Goal: Information Seeking & Learning: Learn about a topic

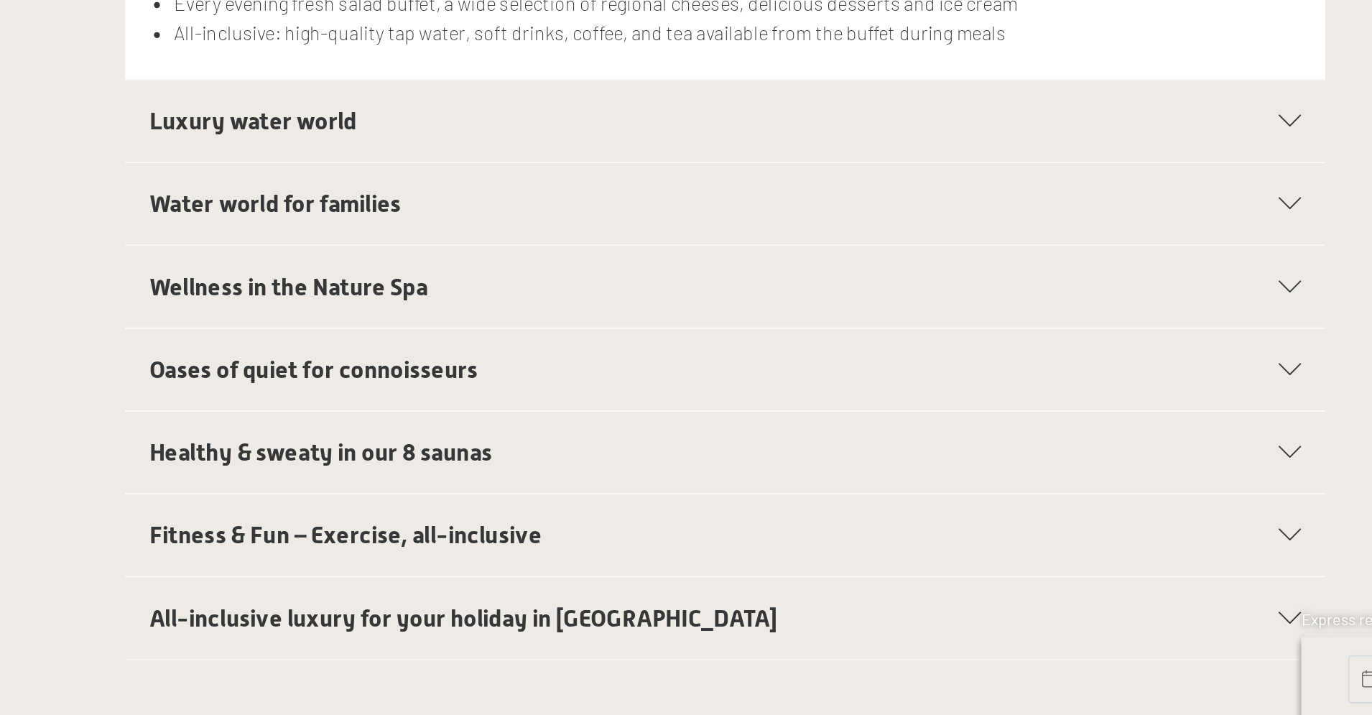
scroll to position [91, 0]
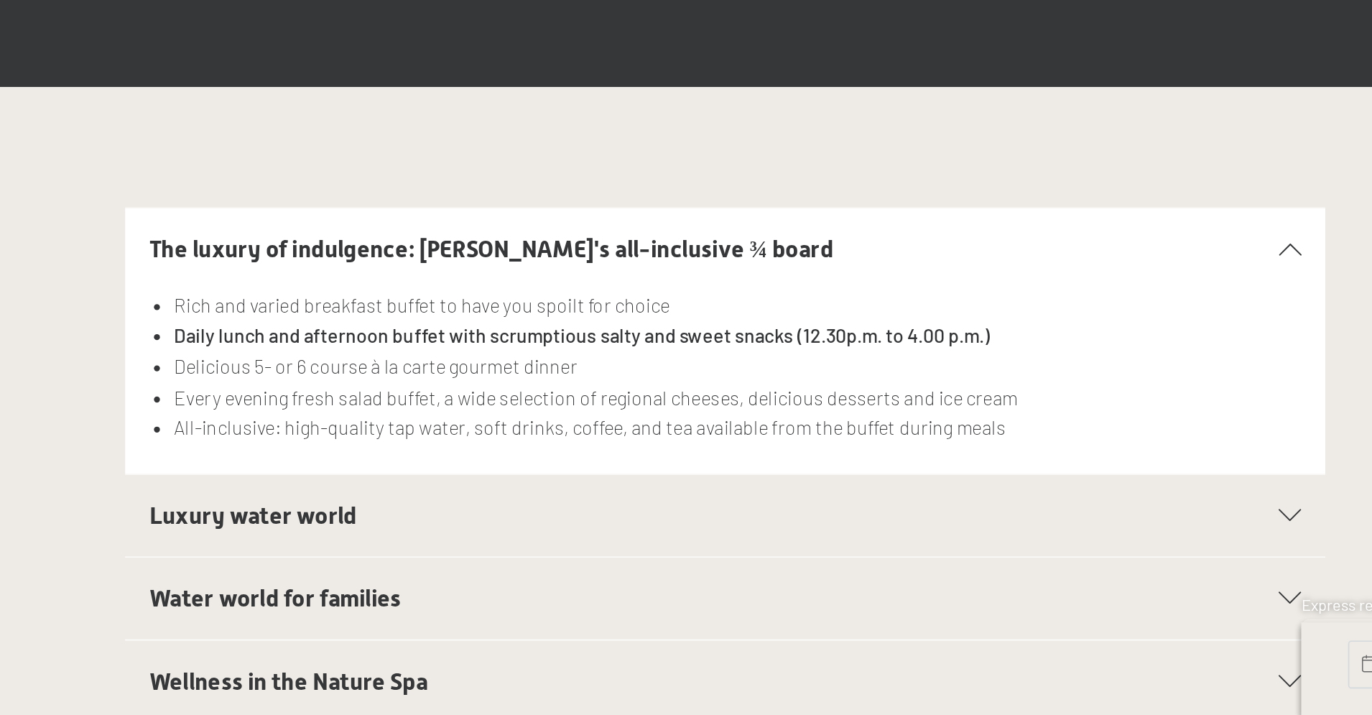
click at [356, 586] on h2 "Luxury water world" at bounding box center [651, 596] width 621 height 20
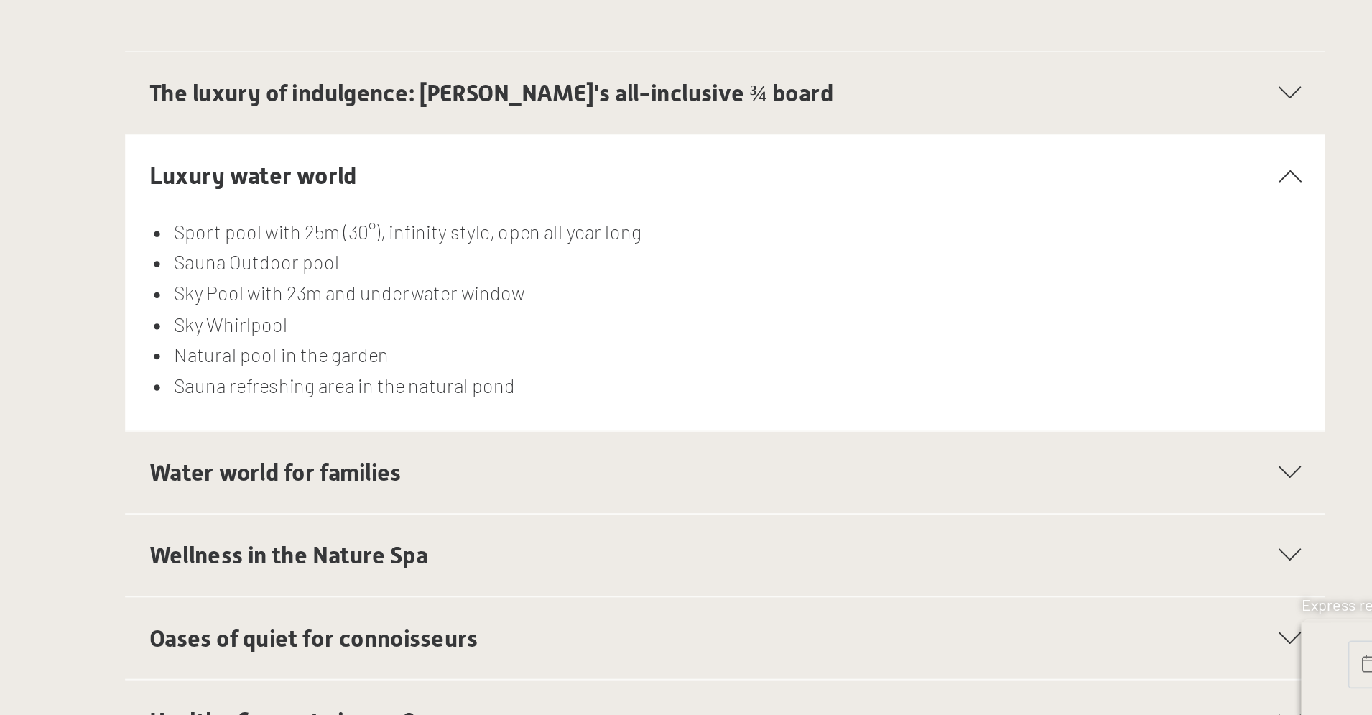
scroll to position [185, 0]
click at [341, 559] on h2 "Water world for families" at bounding box center [651, 569] width 621 height 20
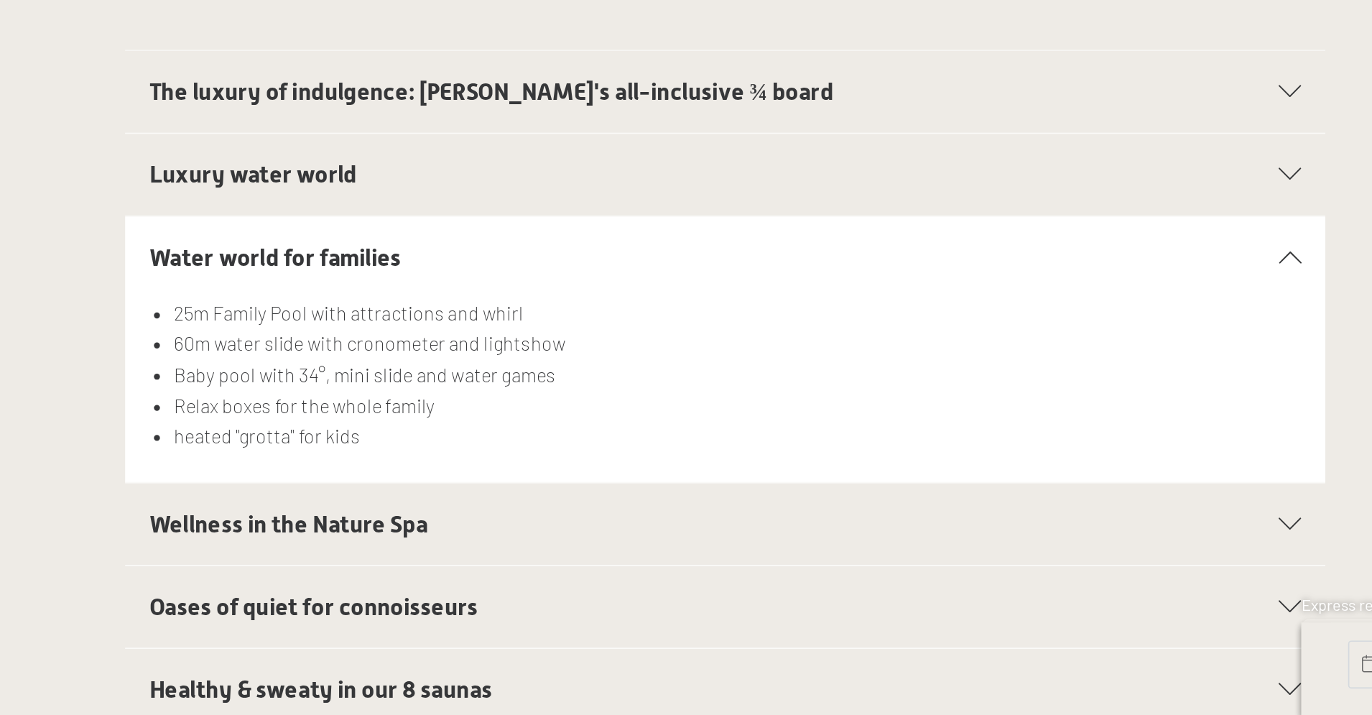
click at [341, 591] on h2 "Wellness in the Nature Spa" at bounding box center [651, 601] width 621 height 20
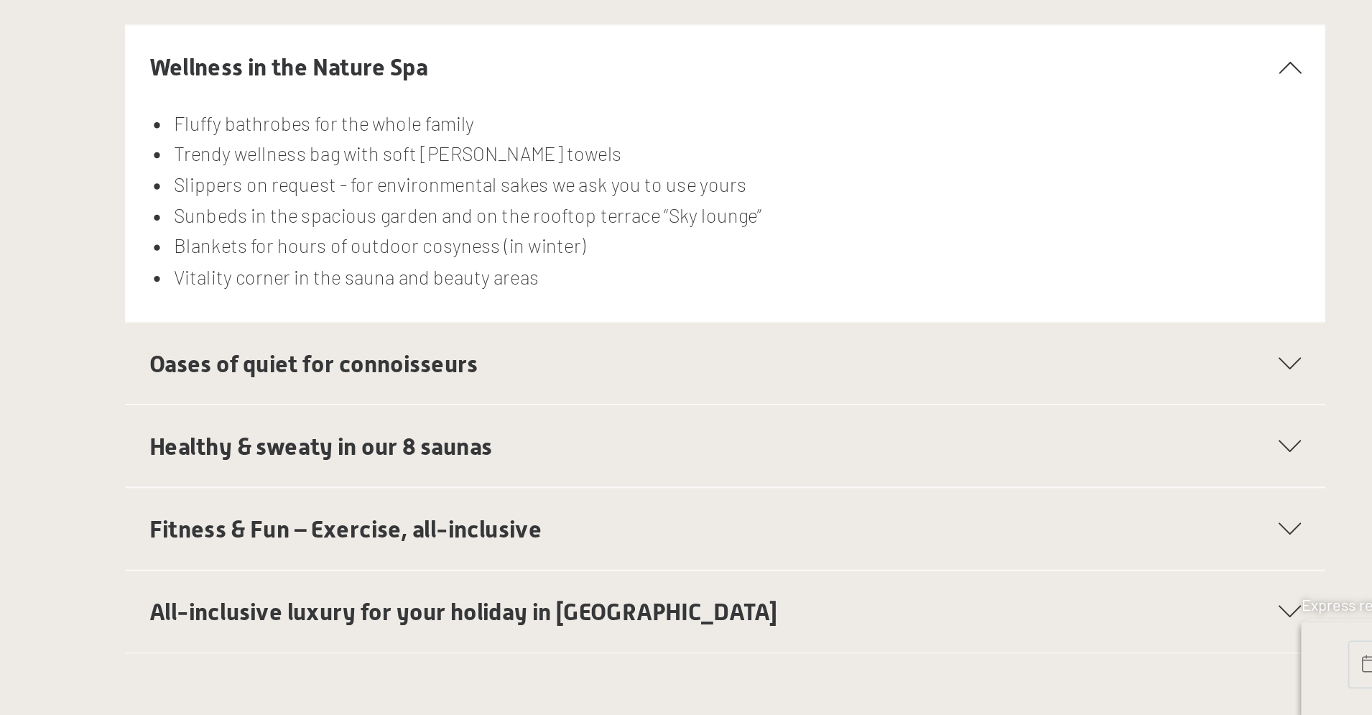
scroll to position [351, 0]
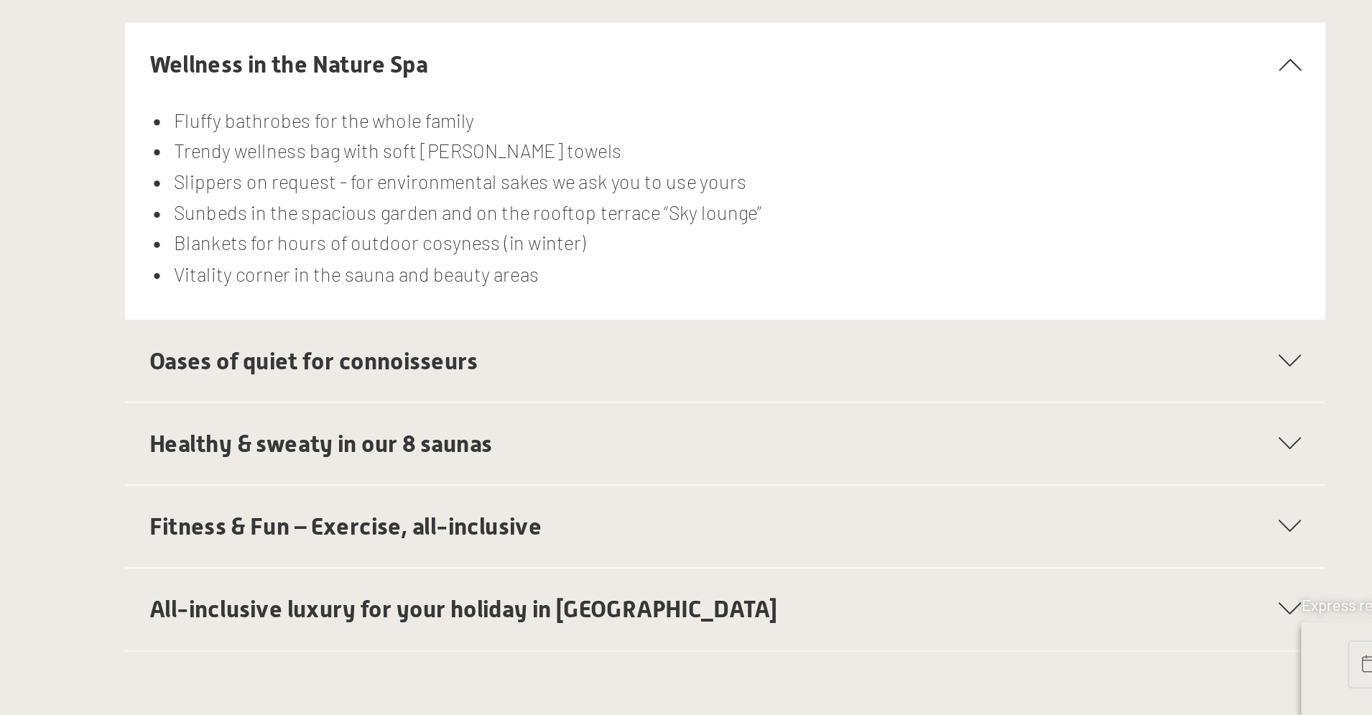
click at [341, 494] on span "Oases of quiet for connoisseurs" at bounding box center [439, 502] width 197 height 17
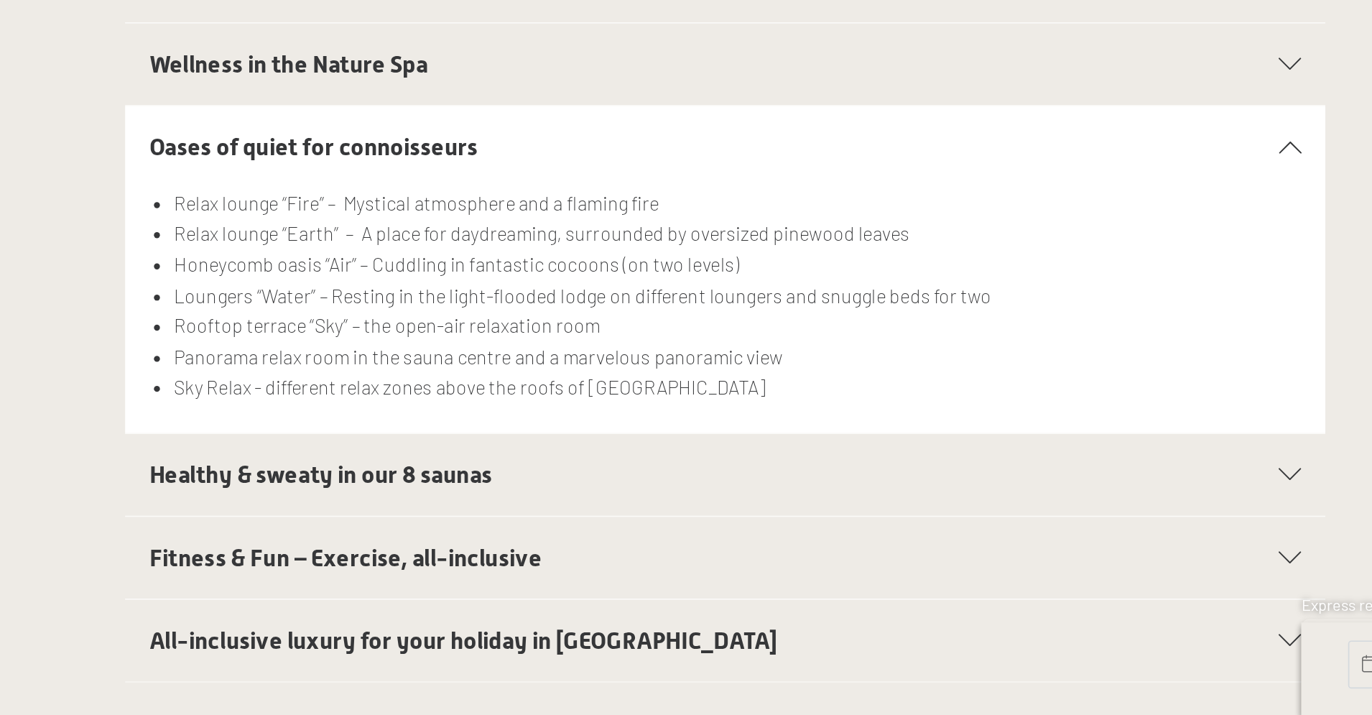
click at [341, 662] on span "All-inclusive luxury for your holiday in [GEOGRAPHIC_DATA]" at bounding box center [529, 670] width 377 height 17
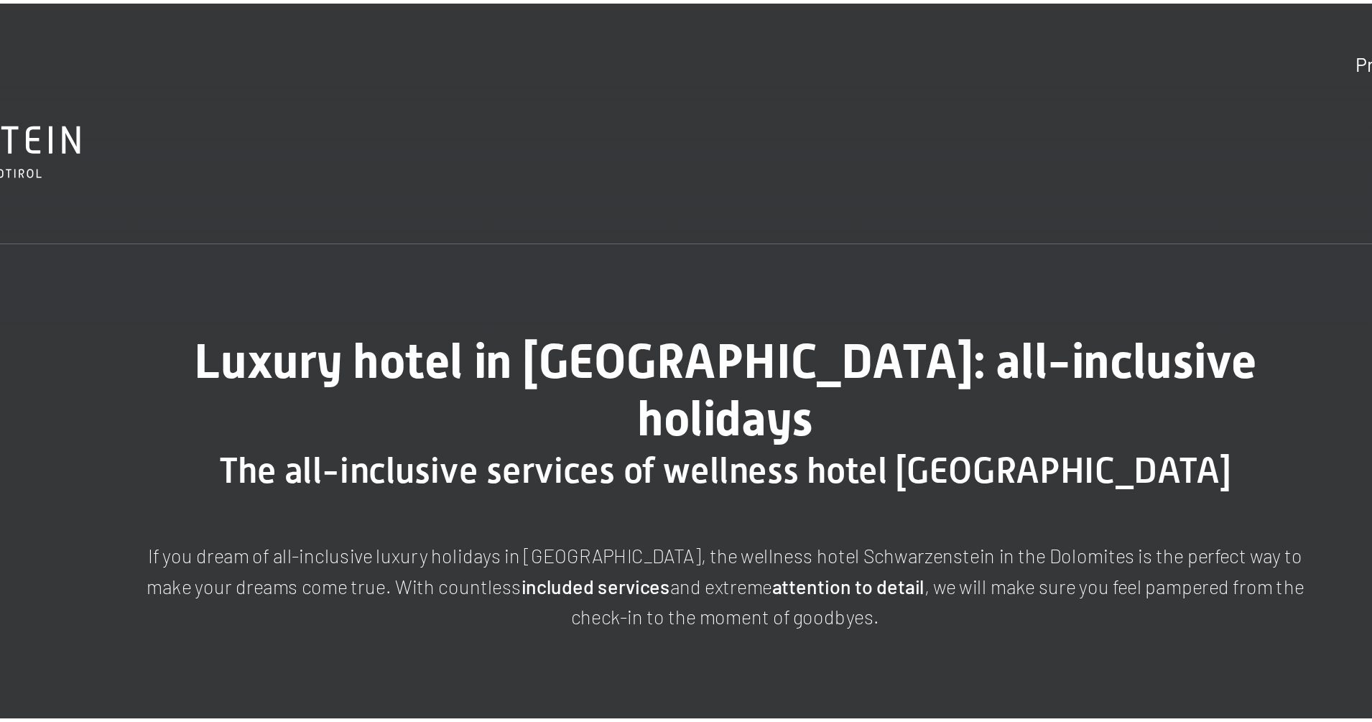
scroll to position [0, 0]
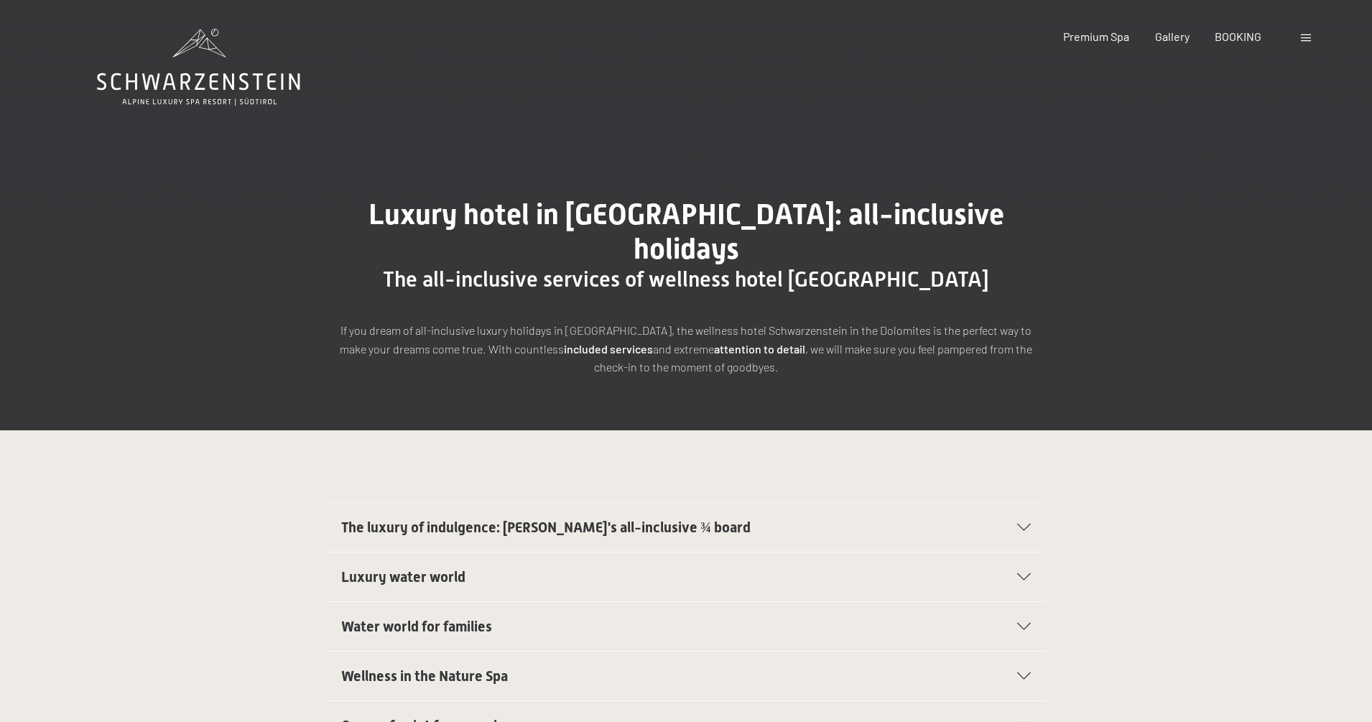
click at [738, 503] on div "The luxury of indulgence: [PERSON_NAME]'s all-inclusive ¾ board" at bounding box center [686, 527] width 690 height 49
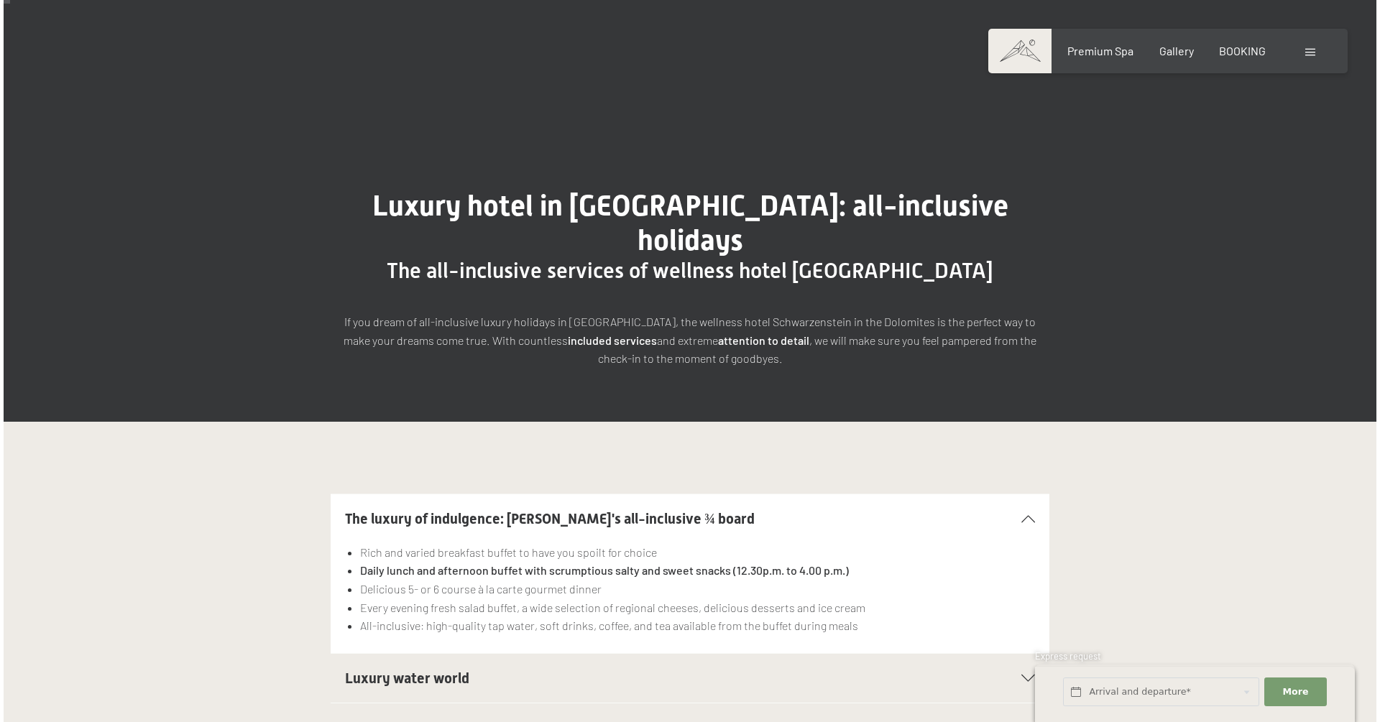
scroll to position [13, 0]
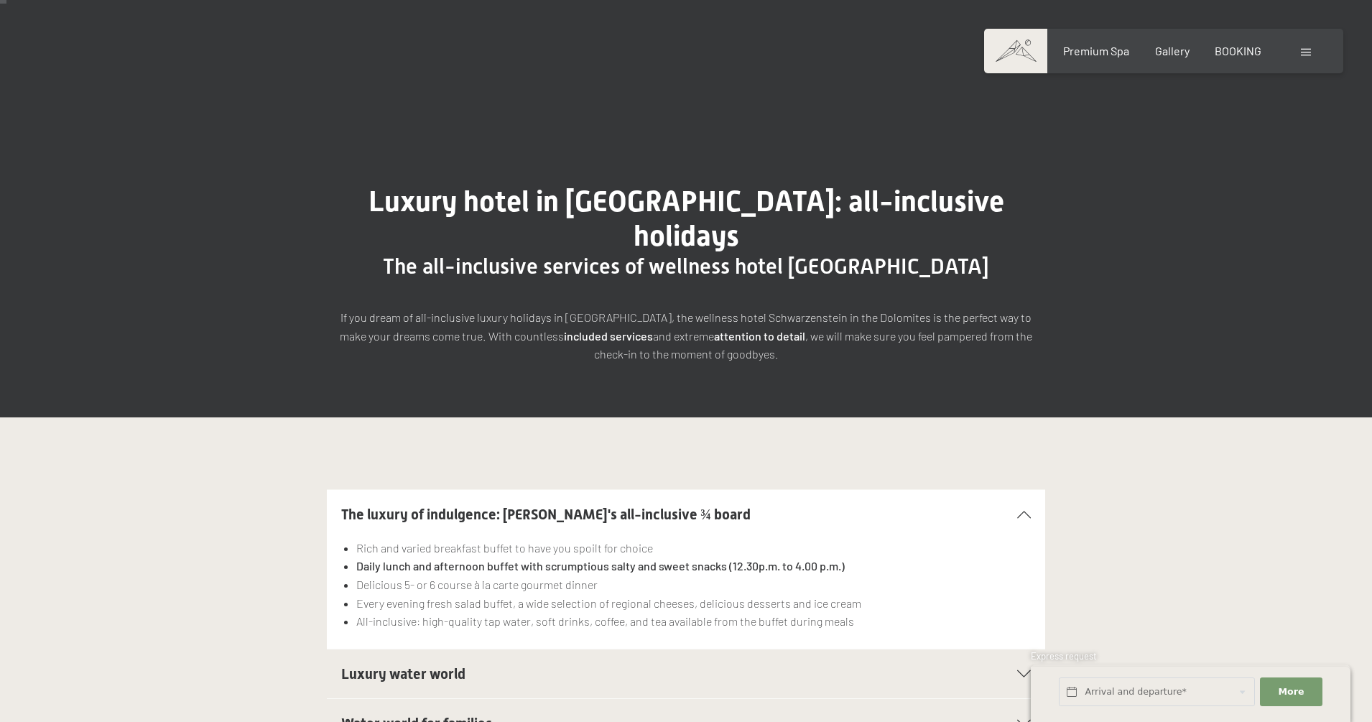
click at [1309, 59] on div "Booking Enquiries Premium Spa Gallery BOOKING DE IT EN Vouchers Gallery Enquiri…" at bounding box center [1164, 51] width 302 height 16
click at [1305, 52] on span at bounding box center [1306, 52] width 10 height 7
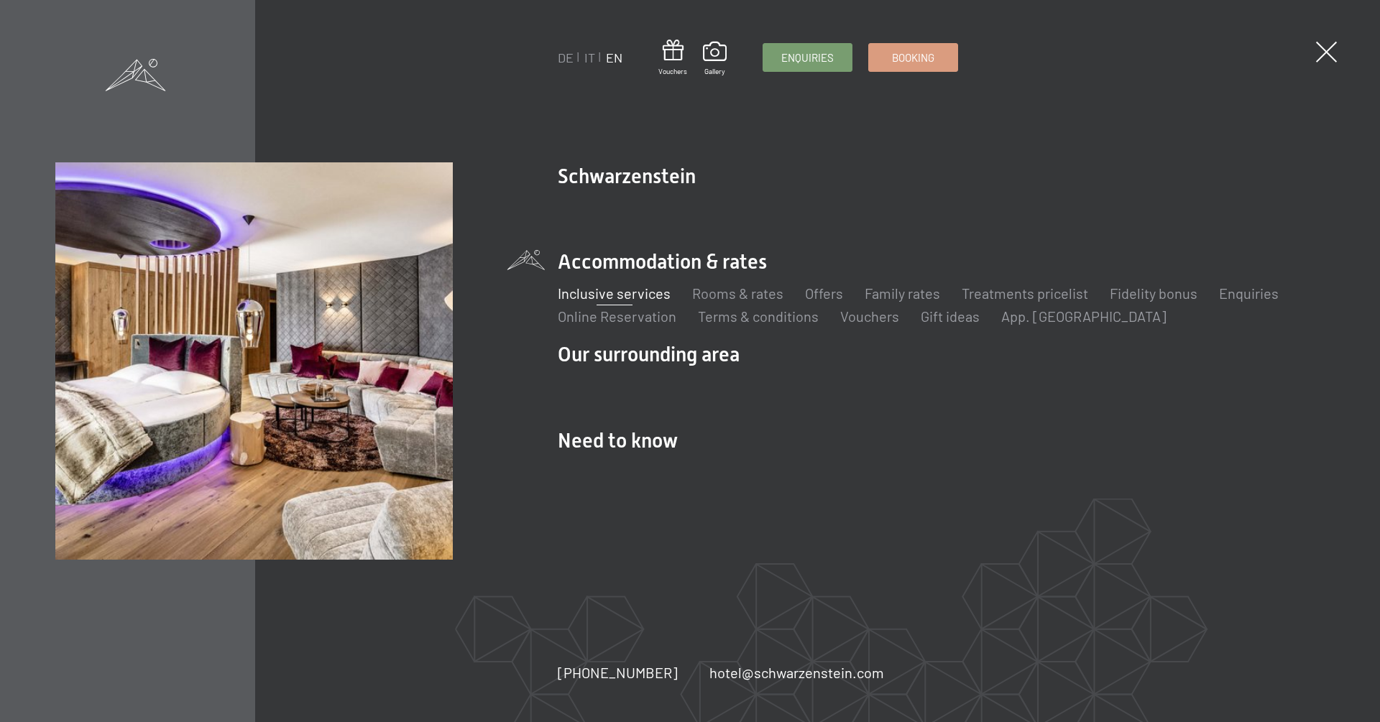
click at [618, 297] on link "Inclusive services" at bounding box center [614, 293] width 113 height 17
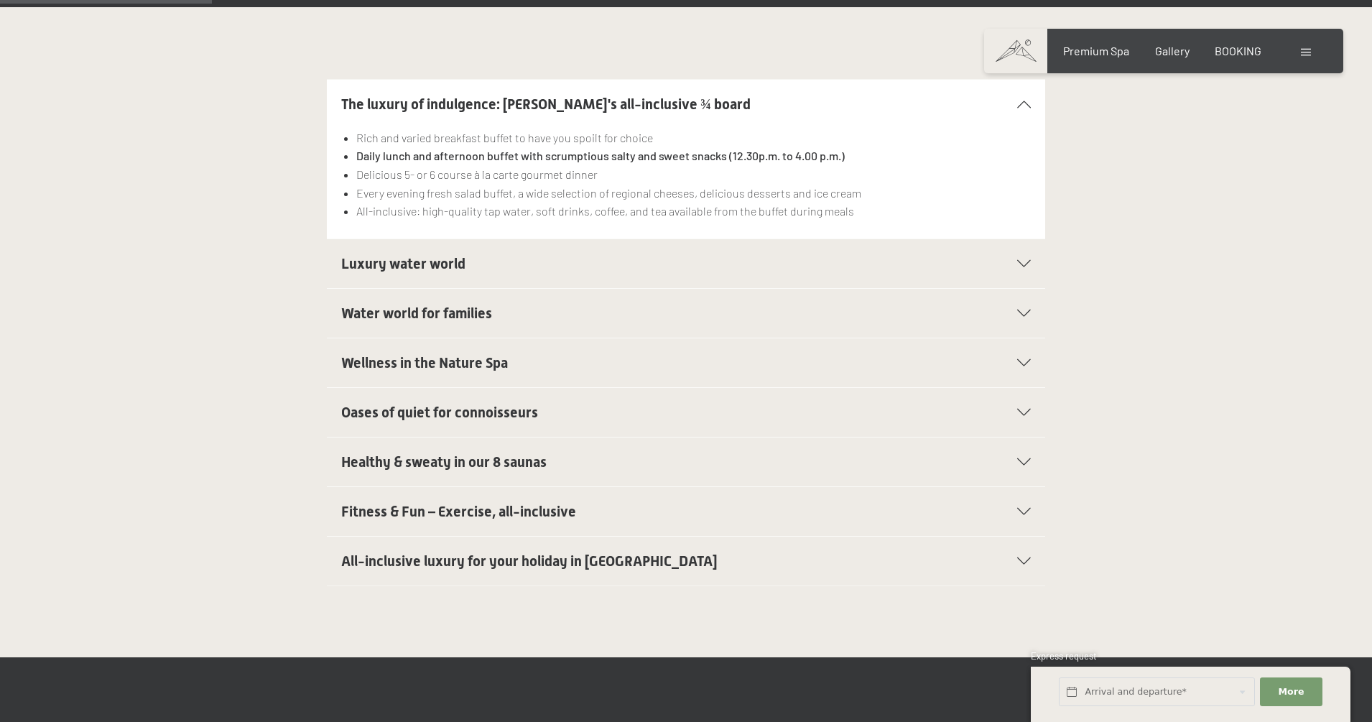
scroll to position [433, 0]
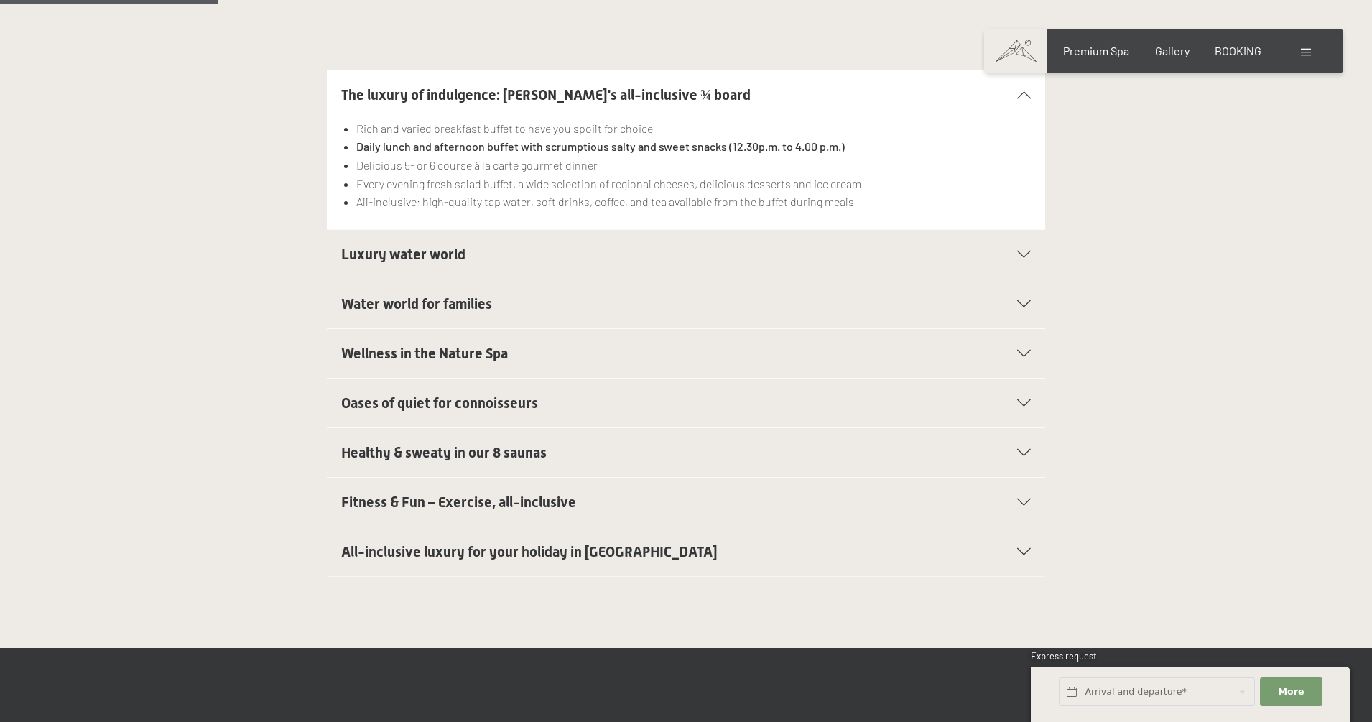
click at [540, 478] on div "Fitness & Fun – Exercise, all-inclusive" at bounding box center [686, 502] width 690 height 49
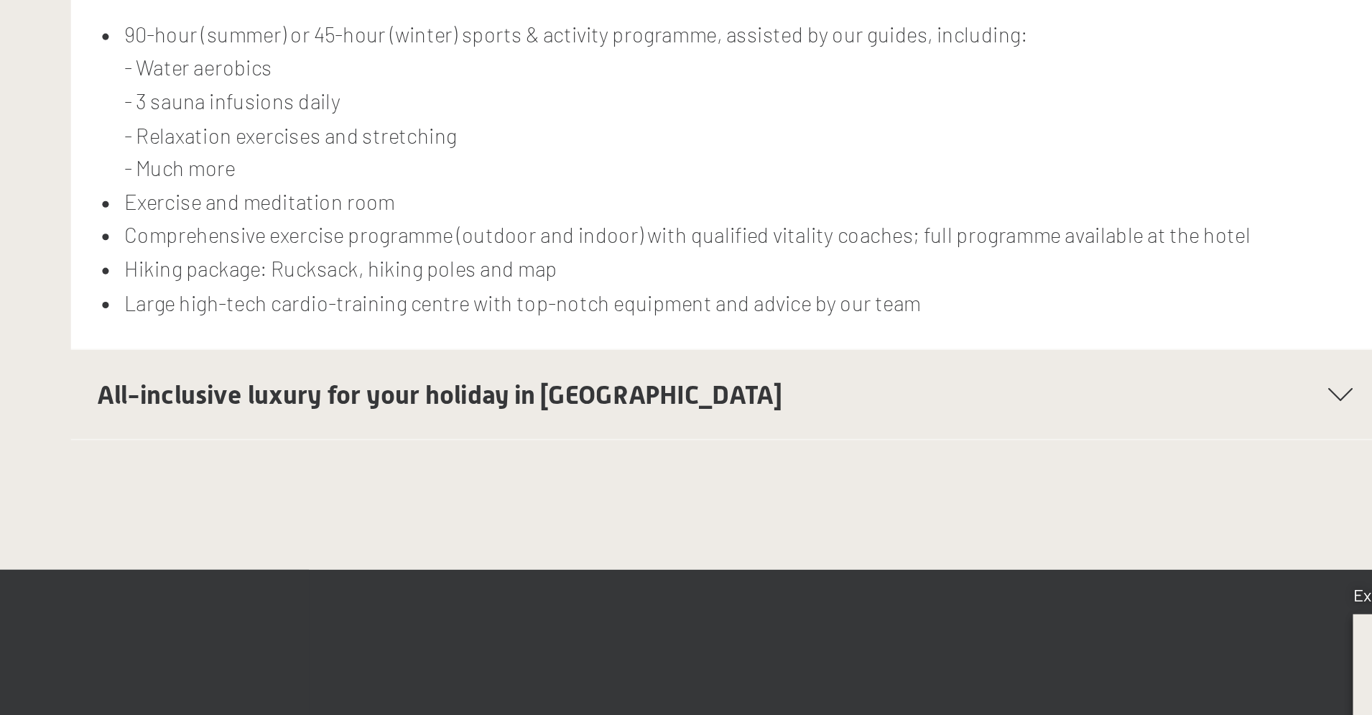
scroll to position [526, 0]
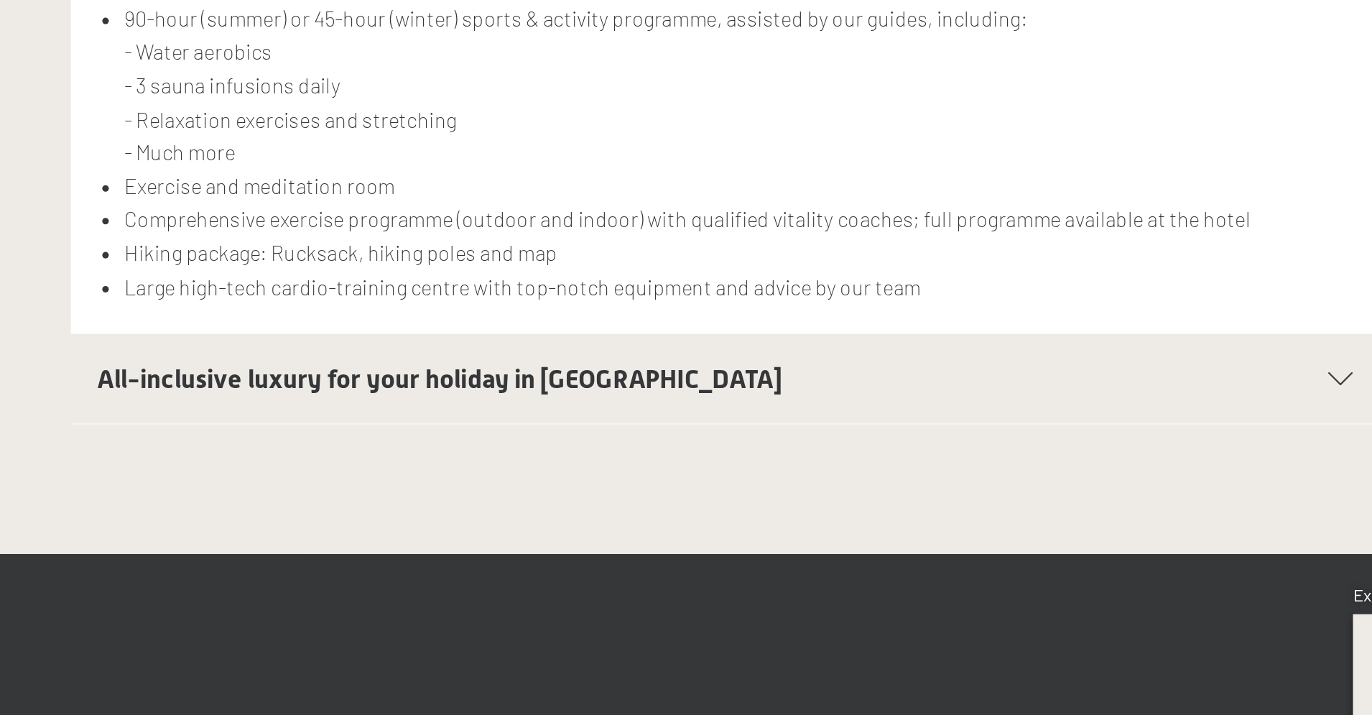
click at [341, 522] on span "All-inclusive luxury for your holiday in [GEOGRAPHIC_DATA]" at bounding box center [529, 530] width 377 height 17
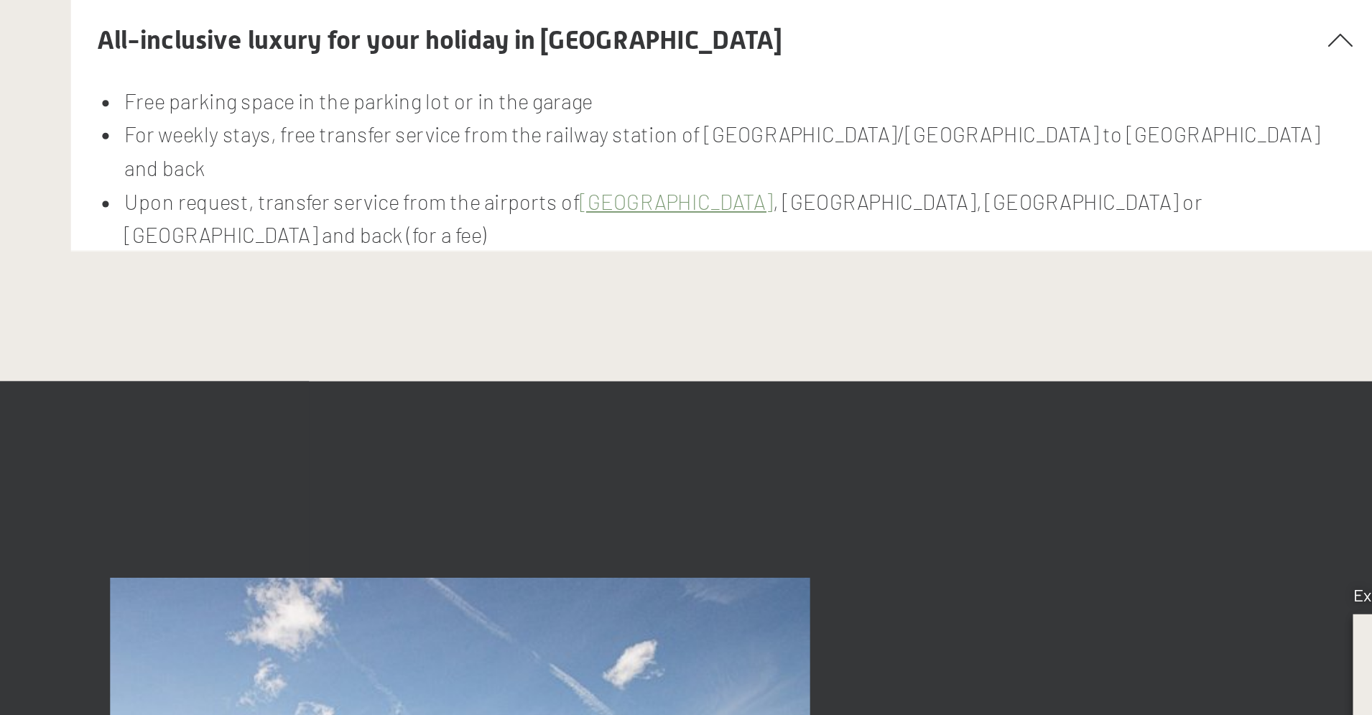
scroll to position [532, 0]
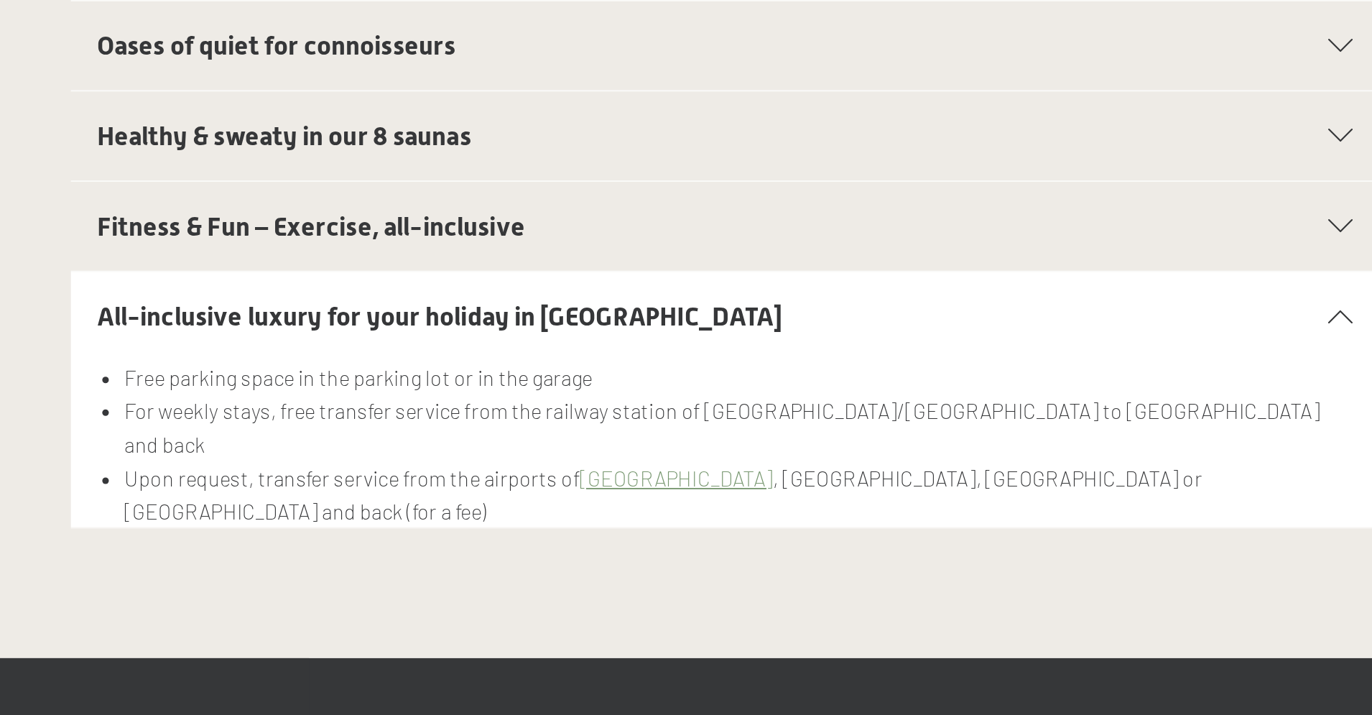
click at [359, 385] on li "For weekly stays, free transfer service from the railway station of [GEOGRAPHIC…" at bounding box center [693, 403] width 675 height 37
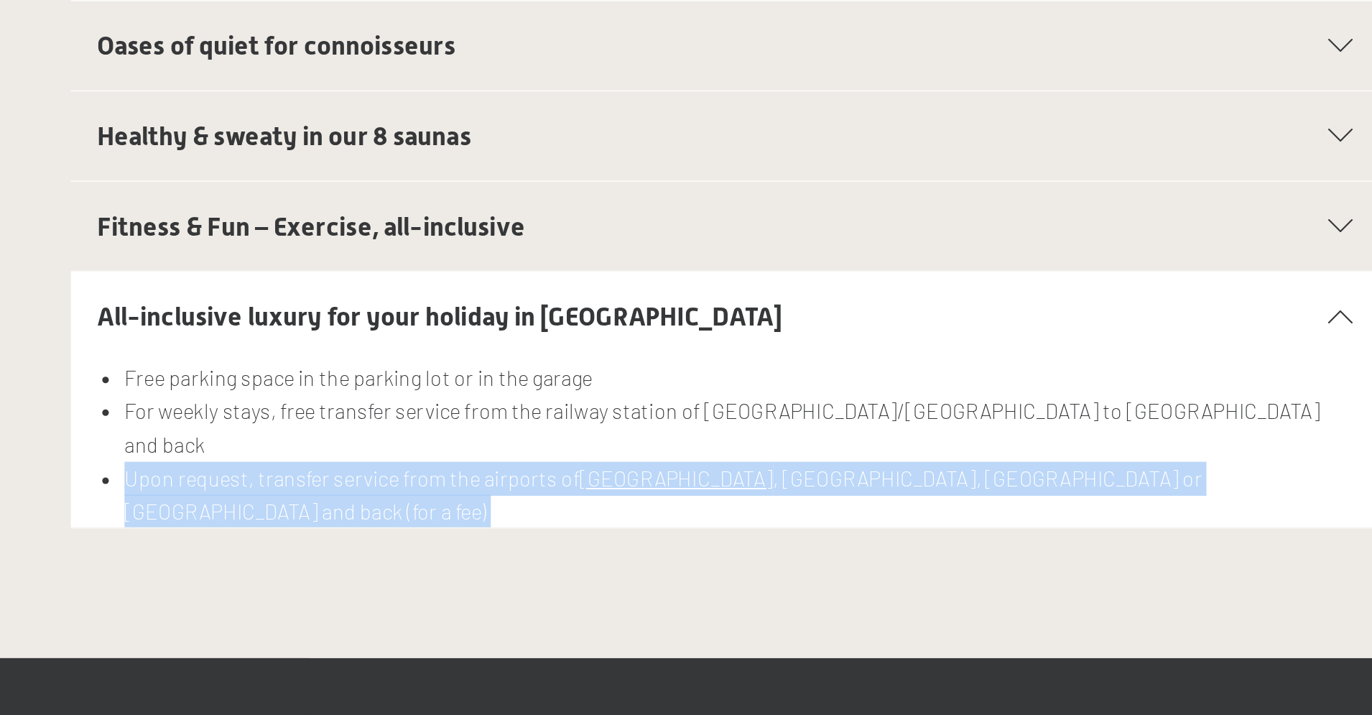
drag, startPoint x: 63, startPoint y: 211, endPoint x: 520, endPoint y: 221, distance: 456.4
click at [520, 367] on ul "Free parking space in the parking lot or in the garage For weekly stays, free t…" at bounding box center [686, 422] width 690 height 111
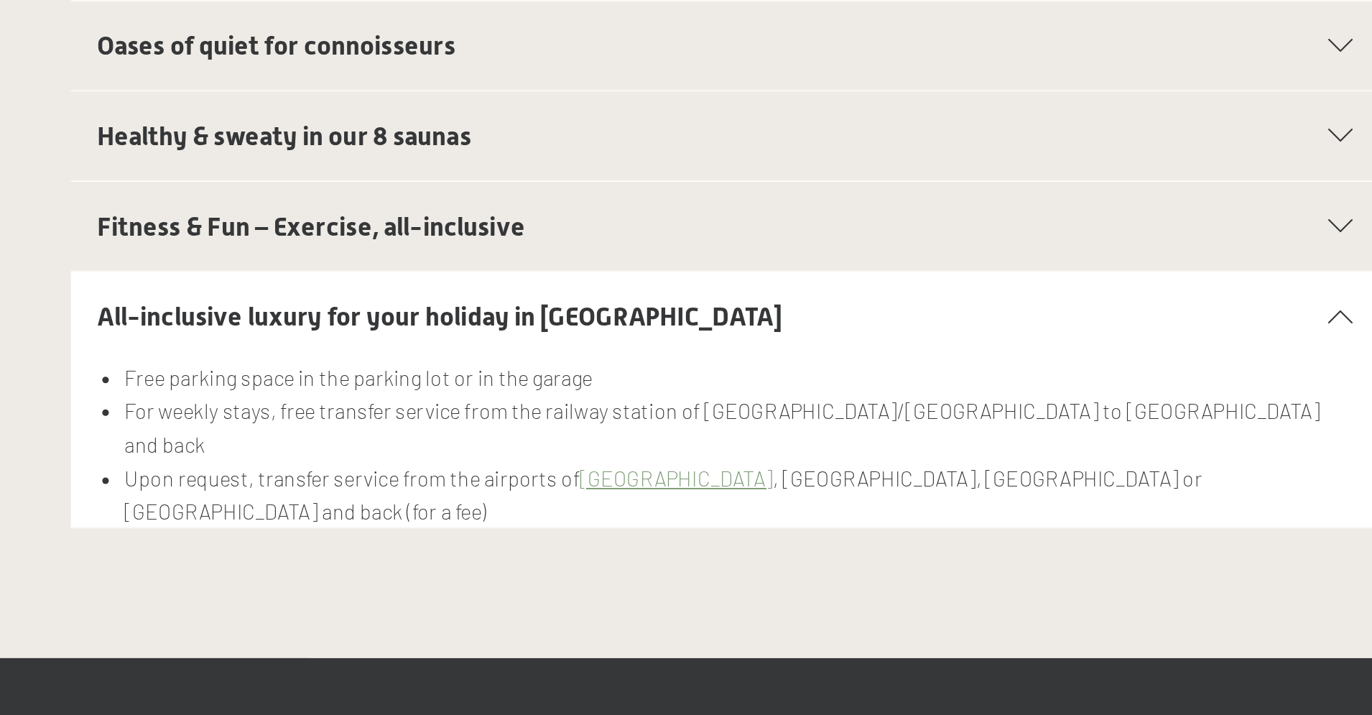
click at [545, 459] on li "Free HolidayPass Premium for the unlimited use of all buses and trains in [GEOG…" at bounding box center [693, 468] width 675 height 19
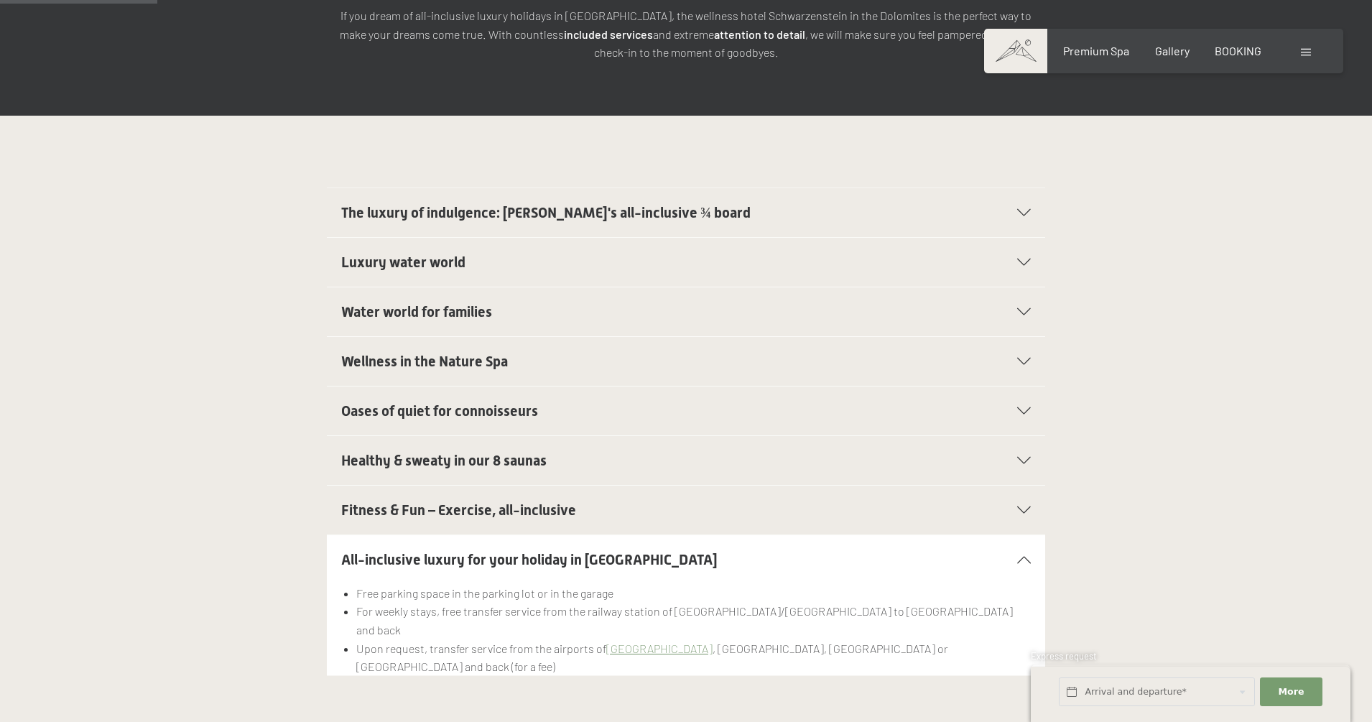
scroll to position [318, 0]
